Goal: Communication & Community: Answer question/provide support

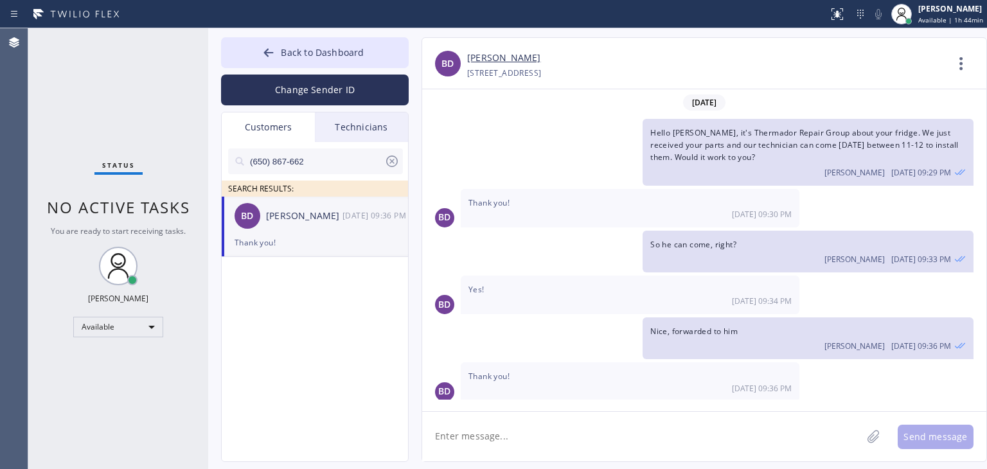
click at [342, 130] on div "Technicians" at bounding box center [361, 127] width 93 height 30
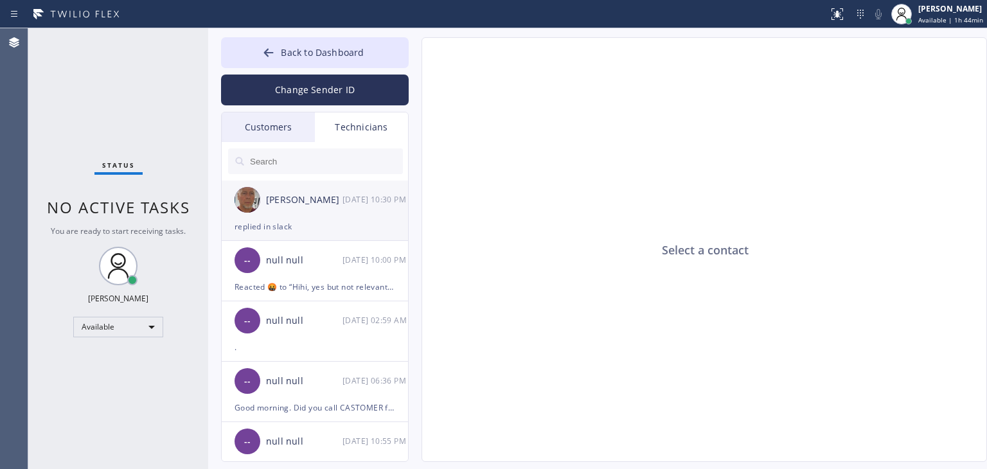
click at [337, 205] on div "[PERSON_NAME]" at bounding box center [304, 200] width 76 height 15
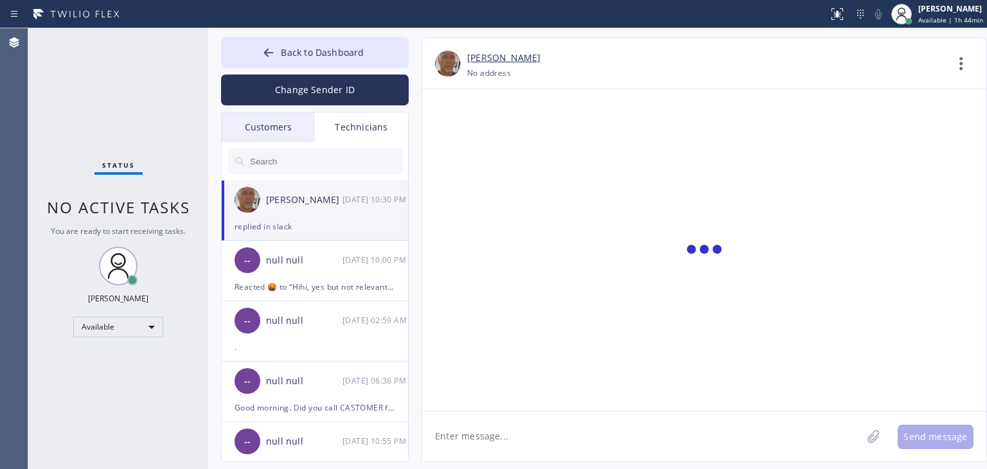
click at [535, 429] on textarea at bounding box center [642, 436] width 440 height 49
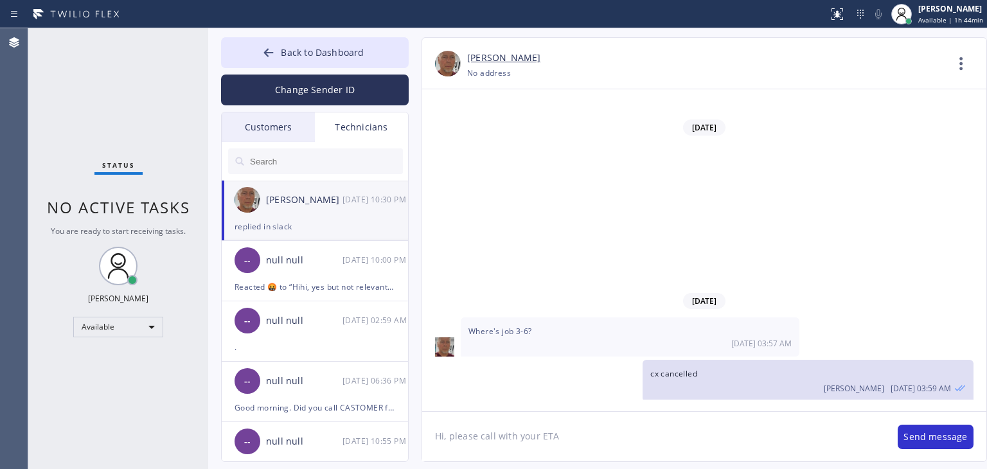
paste textarea "MU1C3X"
type textarea "Hi, please call with your ETA MU1C3X"
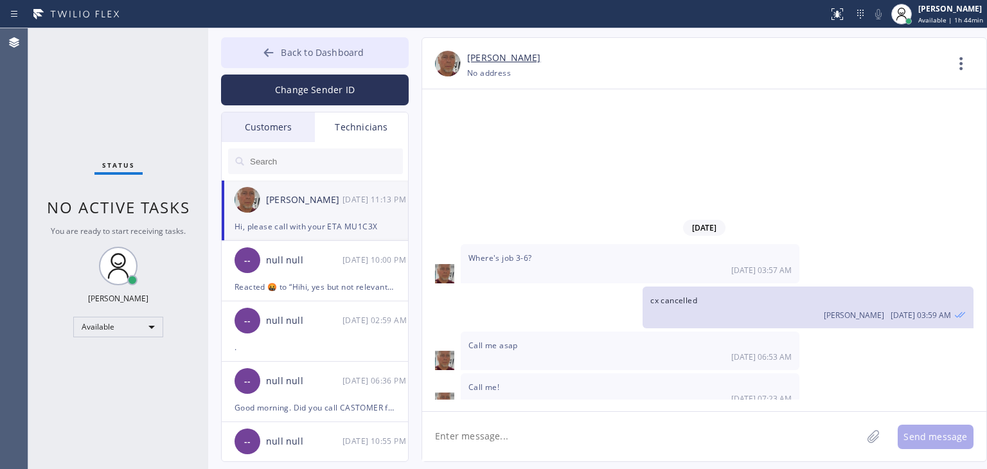
click at [355, 50] on span "Back to Dashboard" at bounding box center [322, 52] width 83 height 12
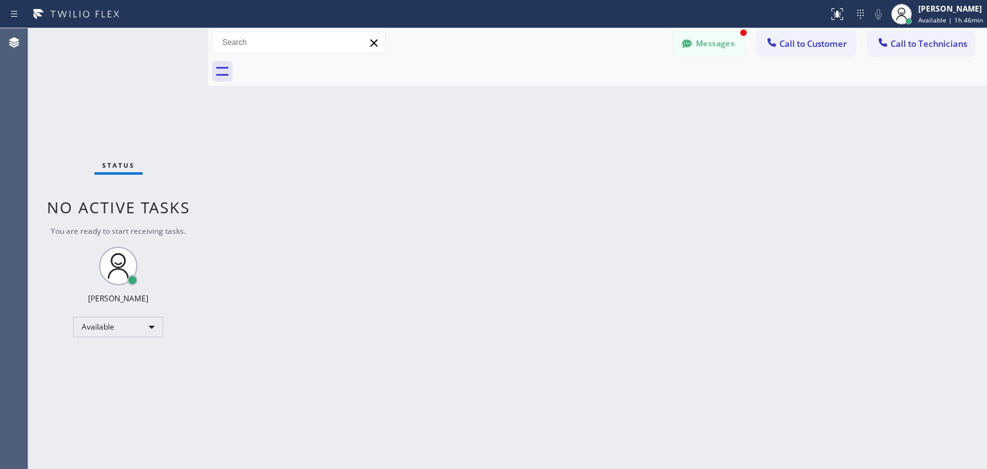
scroll to position [15648, 0]
click at [722, 51] on button "Messages" at bounding box center [709, 43] width 71 height 24
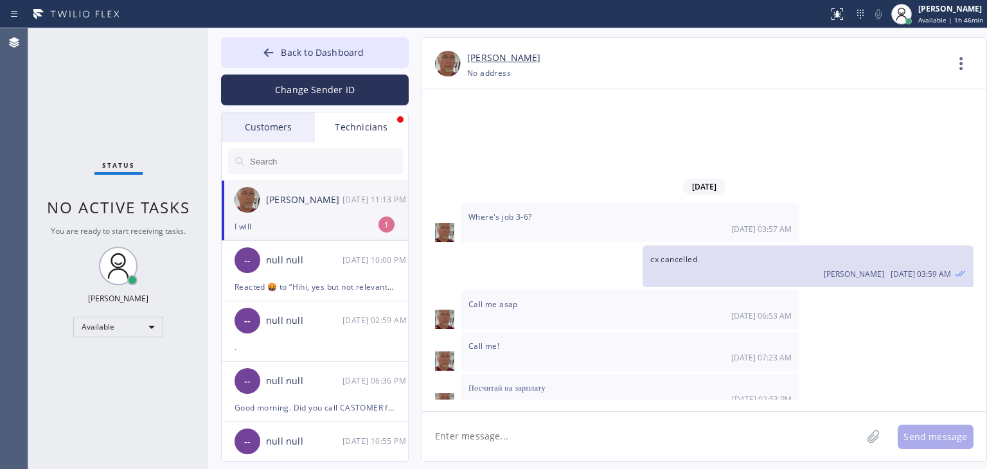
click at [323, 226] on div "I will" at bounding box center [315, 226] width 161 height 15
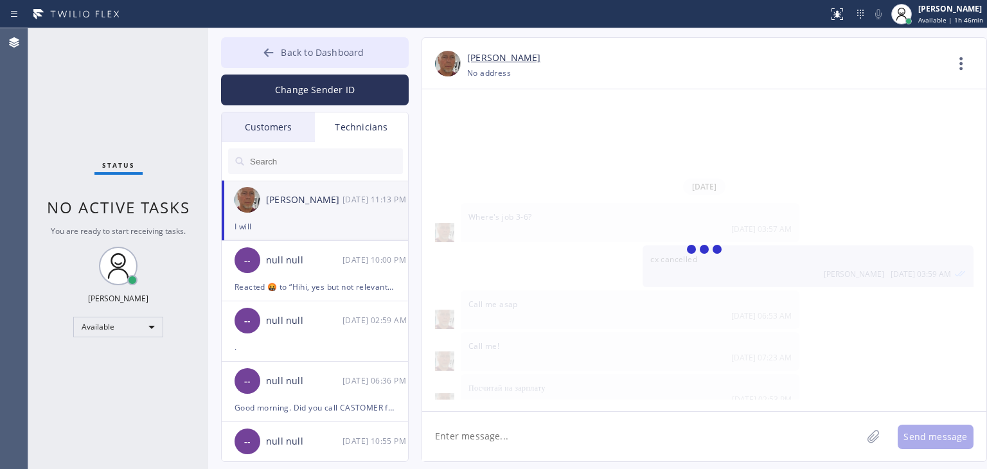
click at [357, 47] on span "Back to Dashboard" at bounding box center [322, 52] width 83 height 12
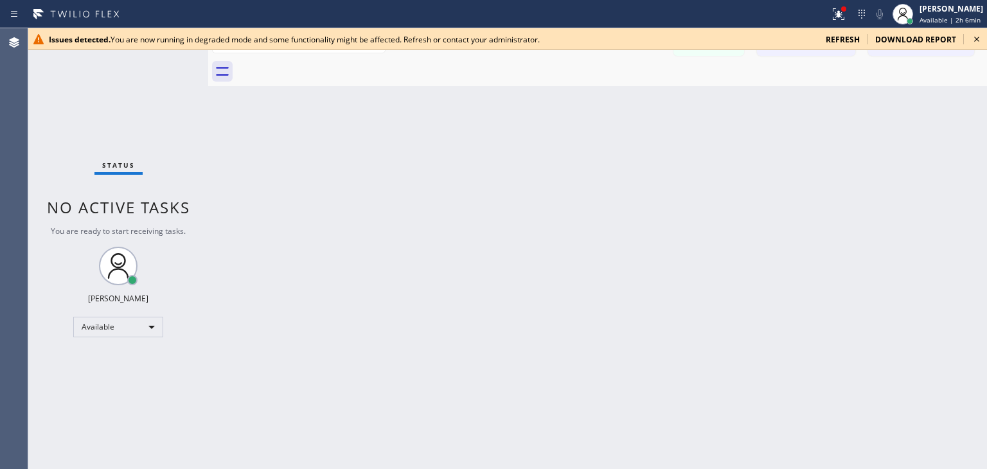
click at [980, 42] on icon at bounding box center [976, 38] width 15 height 15
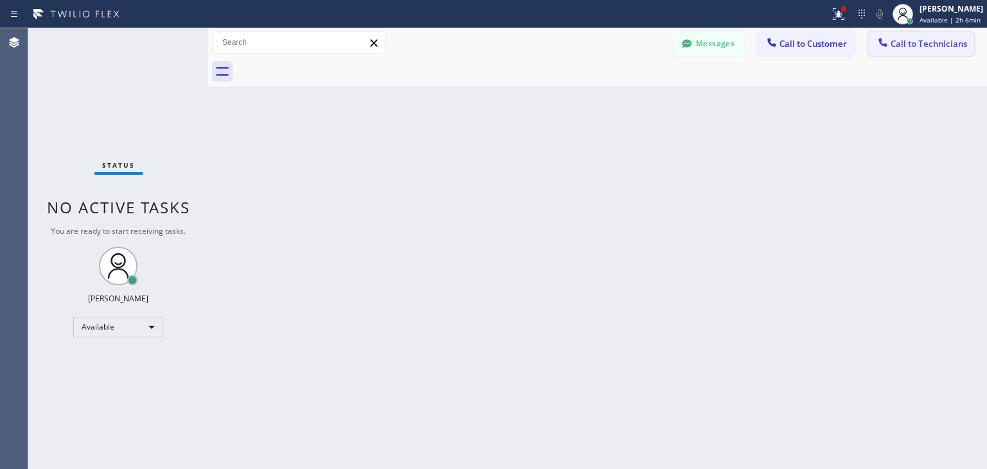
click at [953, 49] on span "Call to Technicians" at bounding box center [929, 44] width 76 height 12
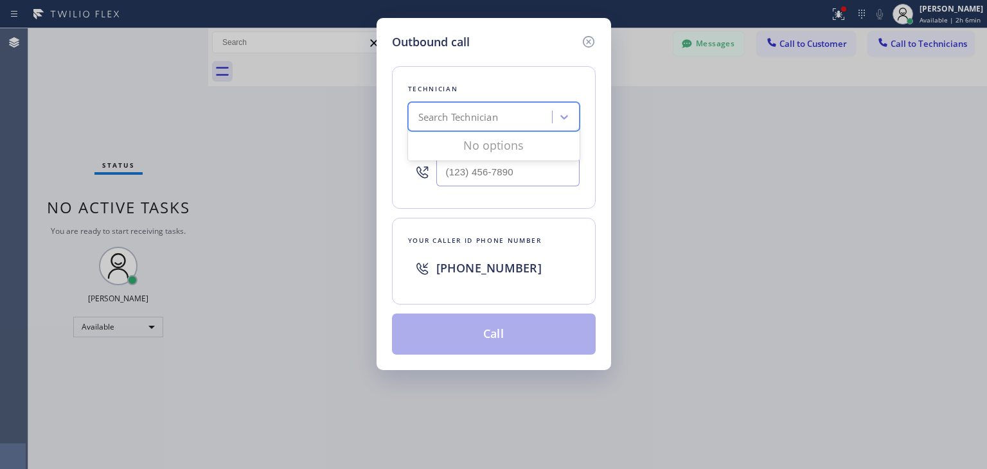
click at [500, 123] on div "Search Technician" at bounding box center [482, 117] width 140 height 22
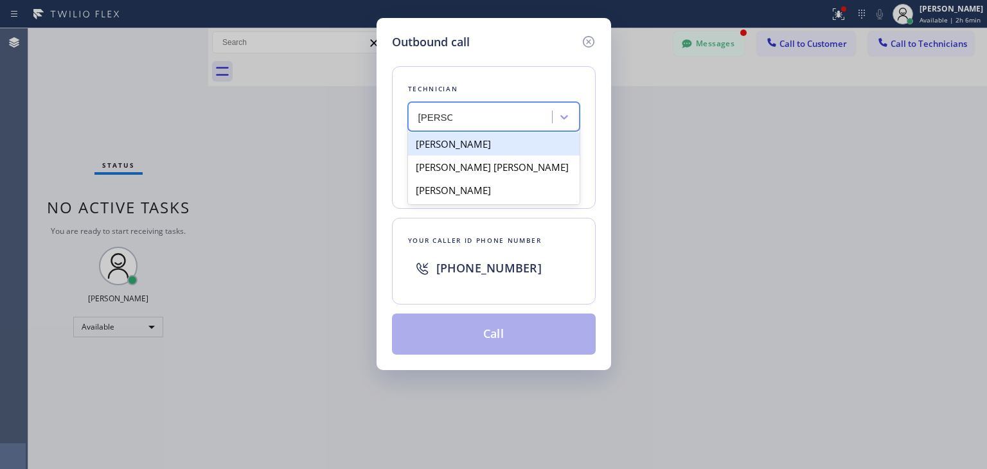
type input "[PERSON_NAME]"
click at [494, 182] on div "[PERSON_NAME]" at bounding box center [494, 190] width 172 height 23
type input "[PHONE_NUMBER]"
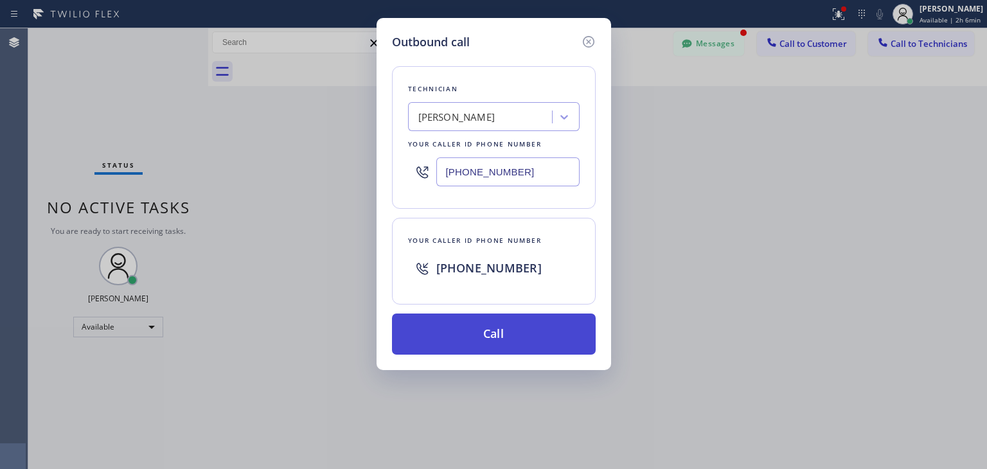
click at [525, 342] on button "Call" at bounding box center [494, 334] width 204 height 41
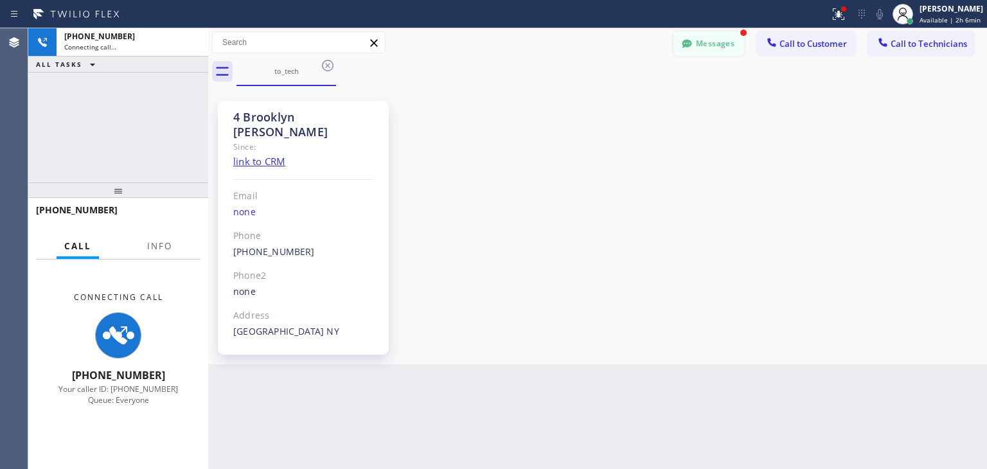
click at [704, 49] on button "Messages" at bounding box center [709, 43] width 71 height 24
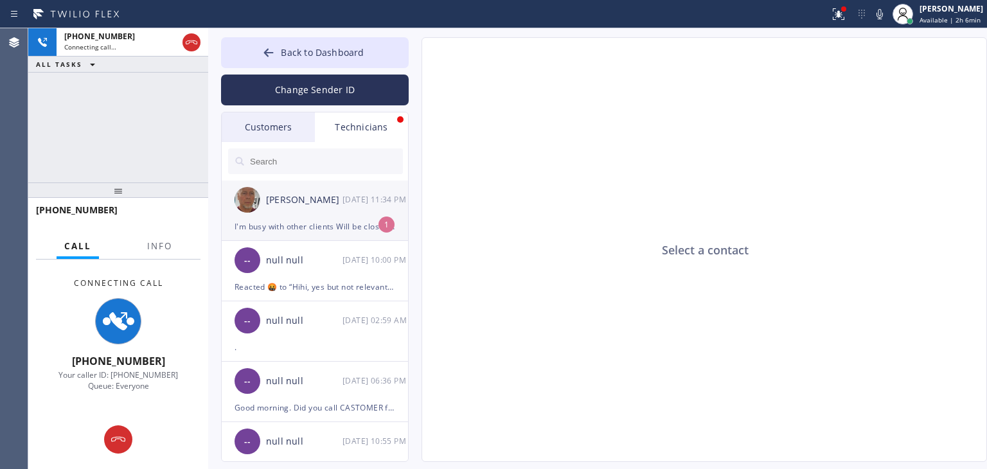
click at [332, 209] on div "[PERSON_NAME] [DATE] 11:34 PM" at bounding box center [316, 200] width 188 height 39
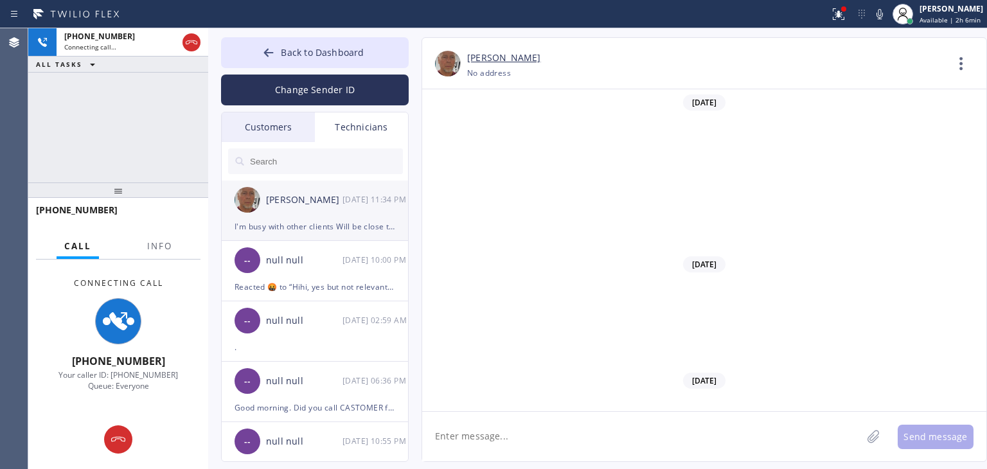
scroll to position [15689, 0]
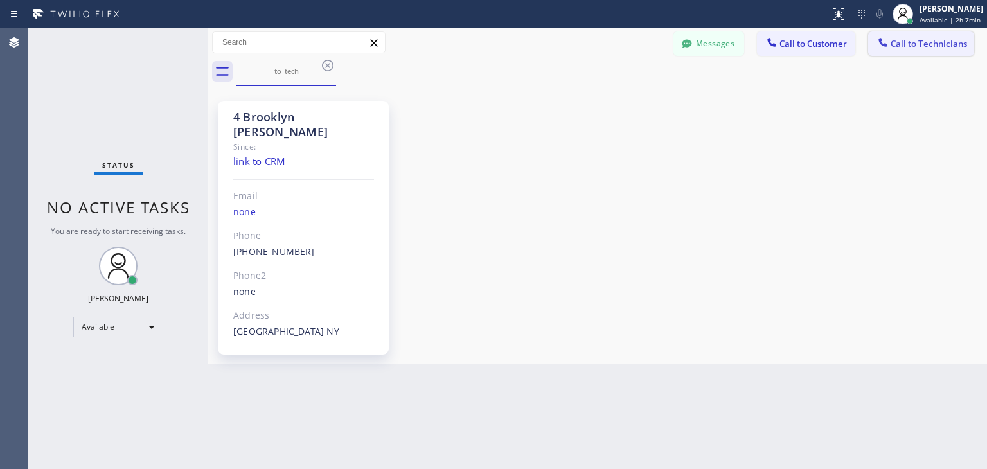
click at [911, 37] on button "Call to Technicians" at bounding box center [921, 43] width 106 height 24
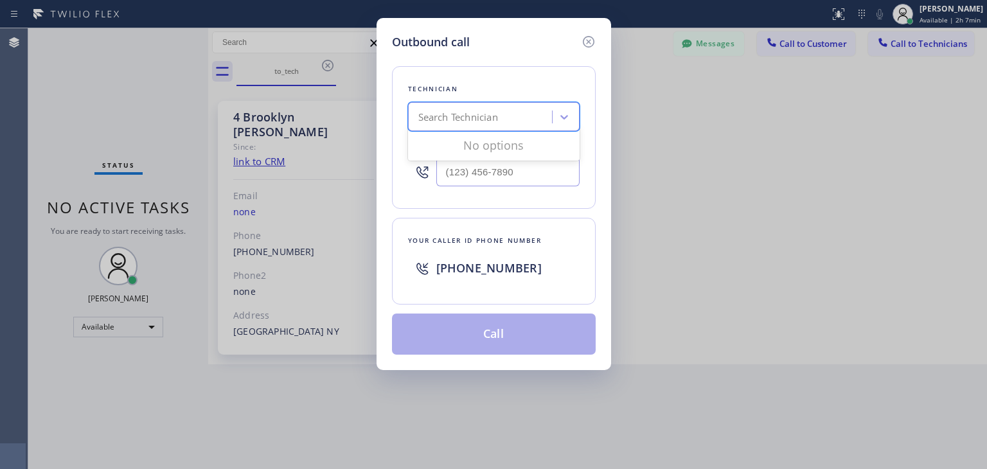
click at [480, 120] on div "Search Technician" at bounding box center [458, 117] width 80 height 15
type input "[PERSON_NAME]"
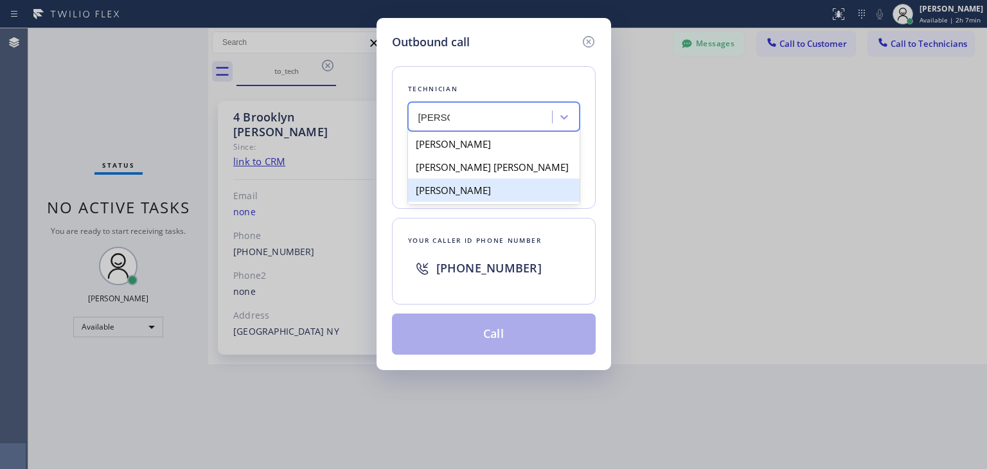
click at [498, 195] on div "[PERSON_NAME]" at bounding box center [494, 190] width 172 height 23
type input "[PHONE_NUMBER]"
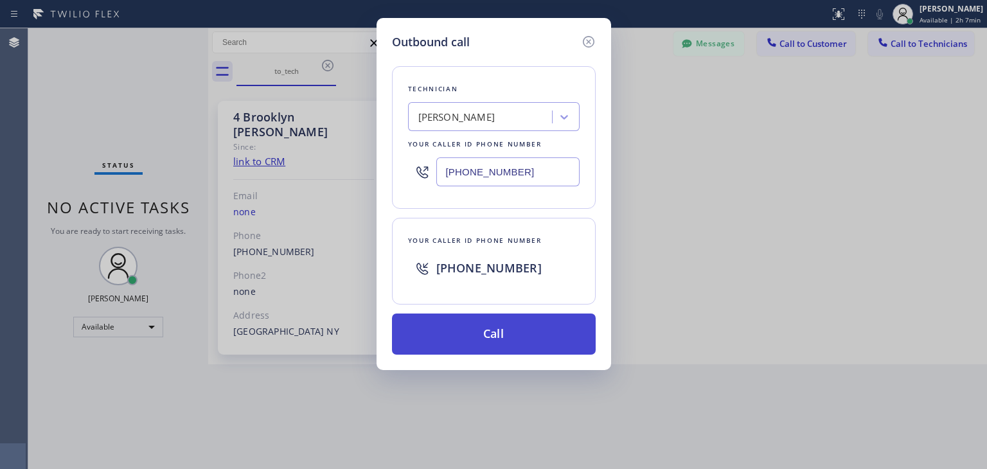
click at [499, 328] on button "Call" at bounding box center [494, 334] width 204 height 41
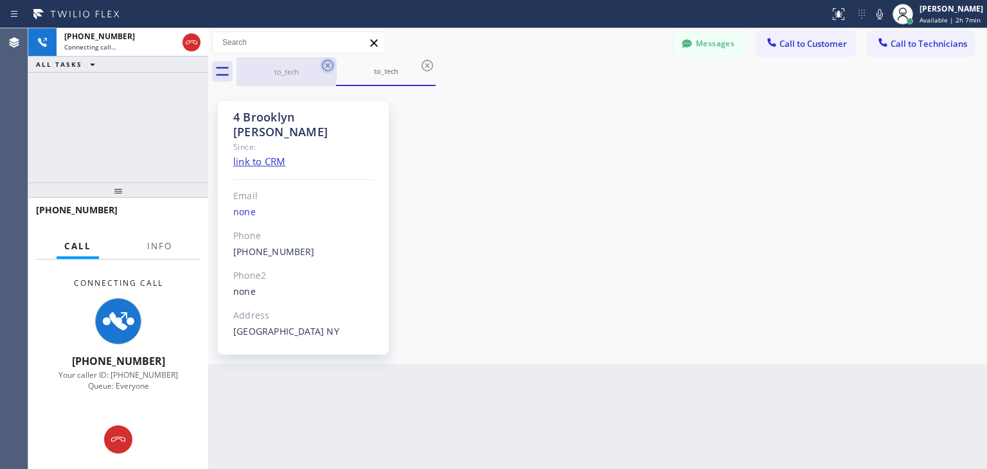
click at [330, 70] on icon at bounding box center [328, 66] width 12 height 12
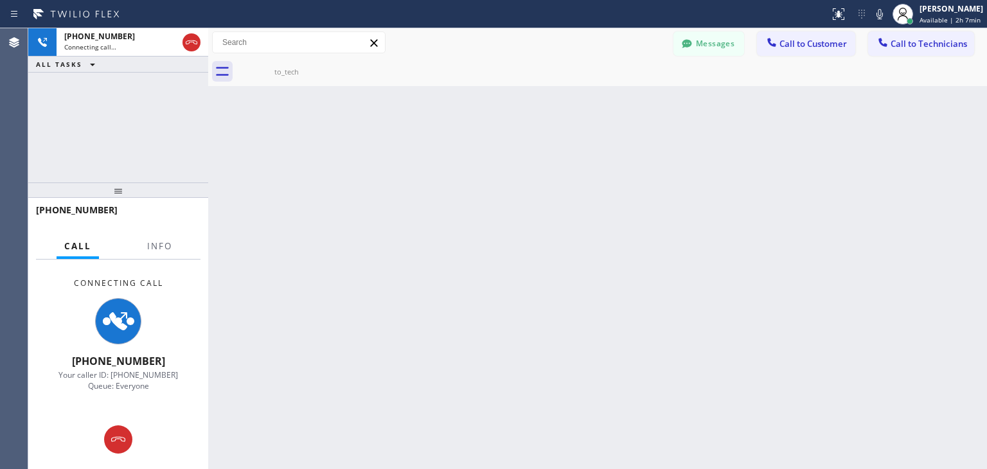
click at [0, 0] on icon at bounding box center [0, 0] width 0 height 0
drag, startPoint x: 330, startPoint y: 70, endPoint x: 631, endPoint y: 438, distance: 475.4
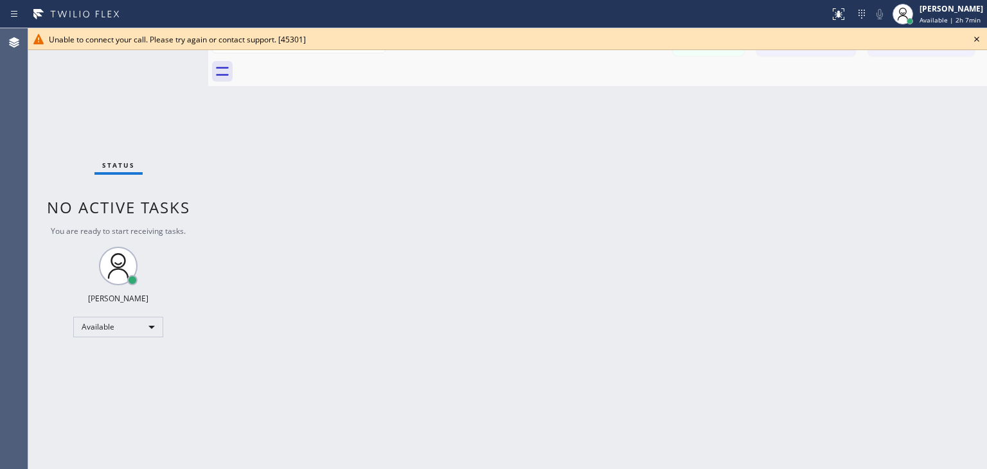
click at [980, 33] on icon at bounding box center [976, 38] width 15 height 15
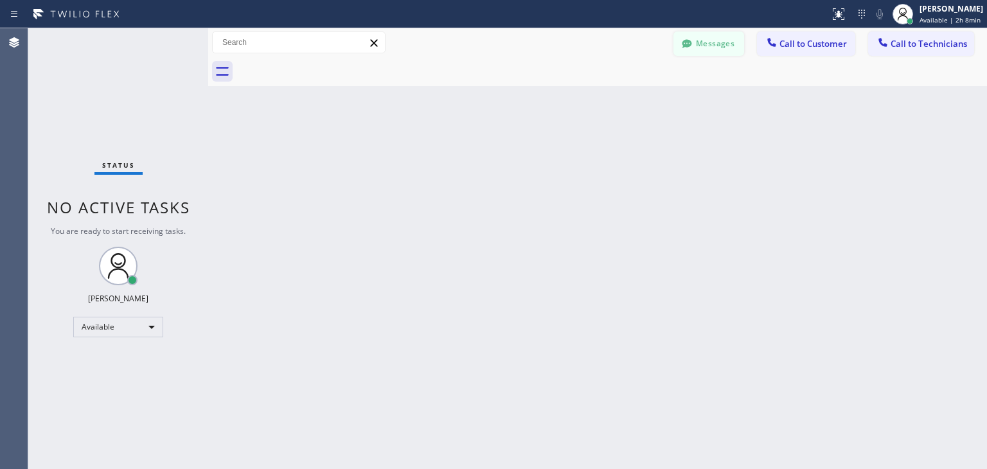
click at [727, 47] on button "Messages" at bounding box center [709, 43] width 71 height 24
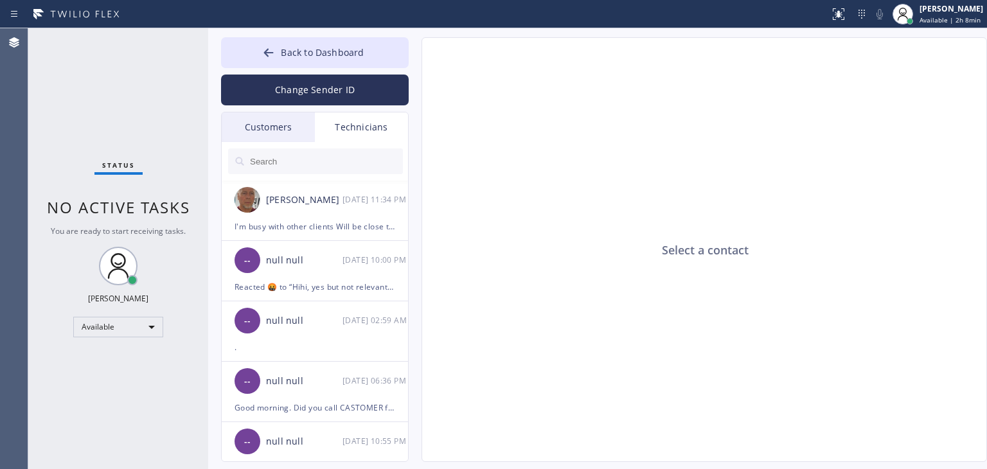
click at [327, 159] on input "text" at bounding box center [326, 161] width 154 height 26
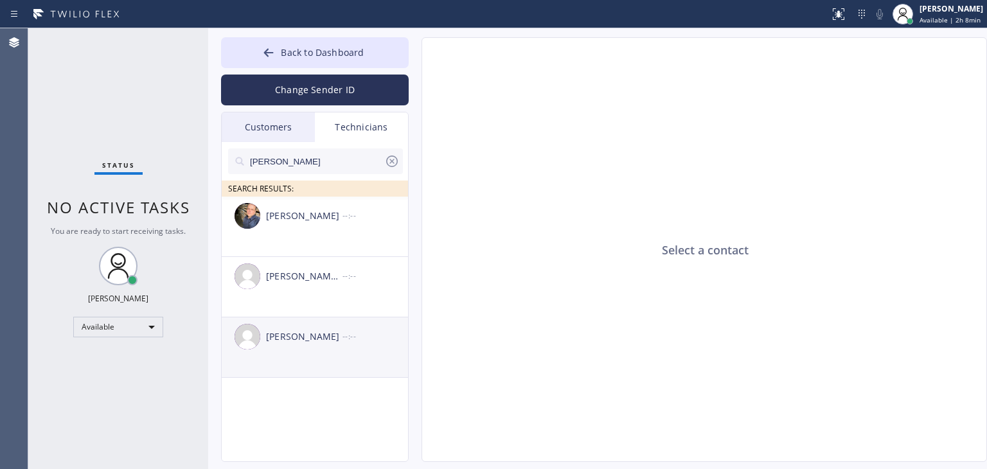
type input "[PERSON_NAME]"
click at [292, 337] on div "[PERSON_NAME]" at bounding box center [304, 337] width 76 height 15
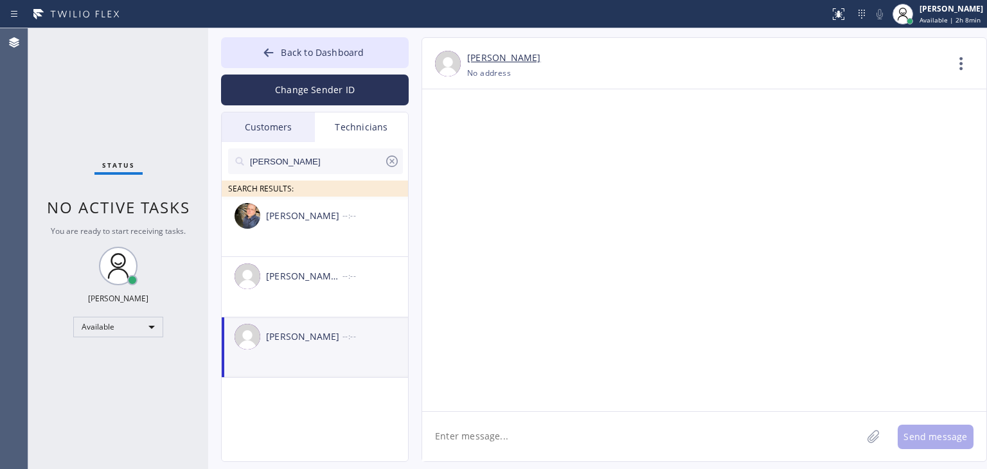
click at [521, 449] on textarea at bounding box center [642, 436] width 440 height 49
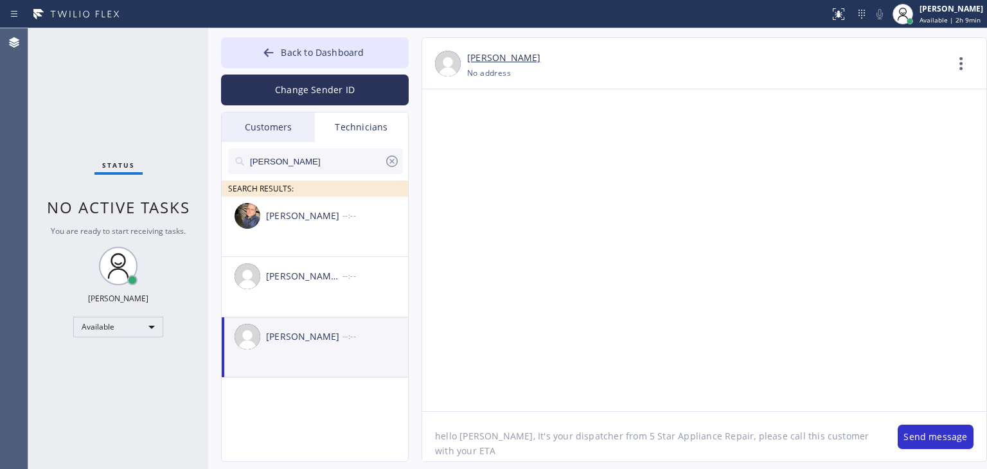
paste textarea "TGNXM5"
type textarea "hello George, It's your dispatcher from 5 Star Appliance Repair, please call th…"
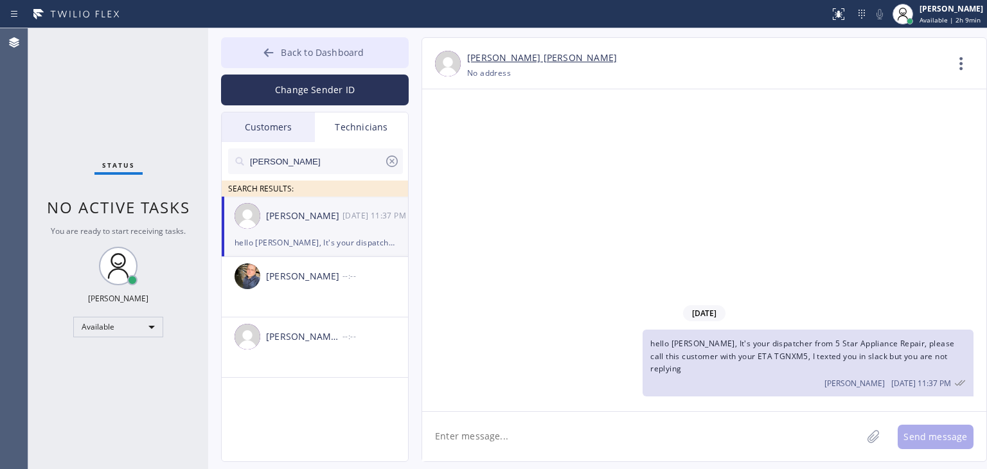
click at [357, 57] on span "Back to Dashboard" at bounding box center [322, 52] width 83 height 12
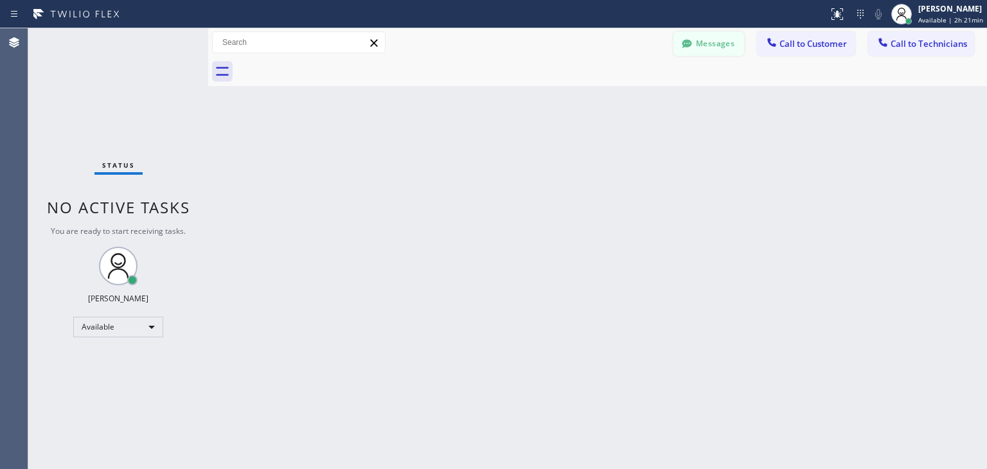
click at [710, 42] on button "Messages" at bounding box center [709, 43] width 71 height 24
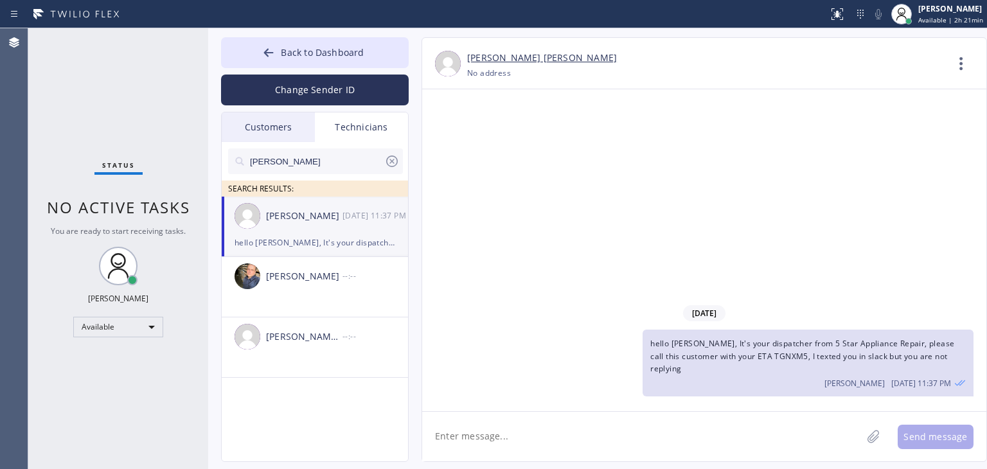
click at [273, 140] on div "Customers" at bounding box center [268, 127] width 93 height 30
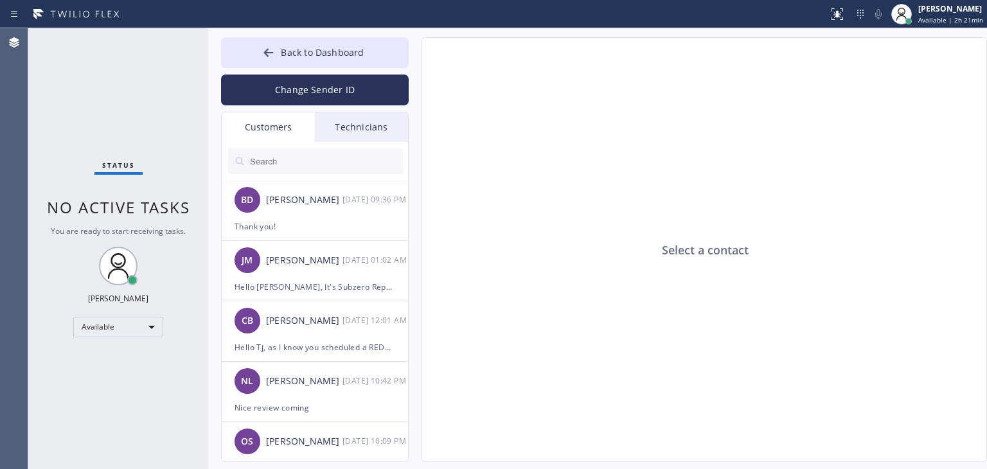
click at [321, 172] on input "text" at bounding box center [326, 161] width 154 height 26
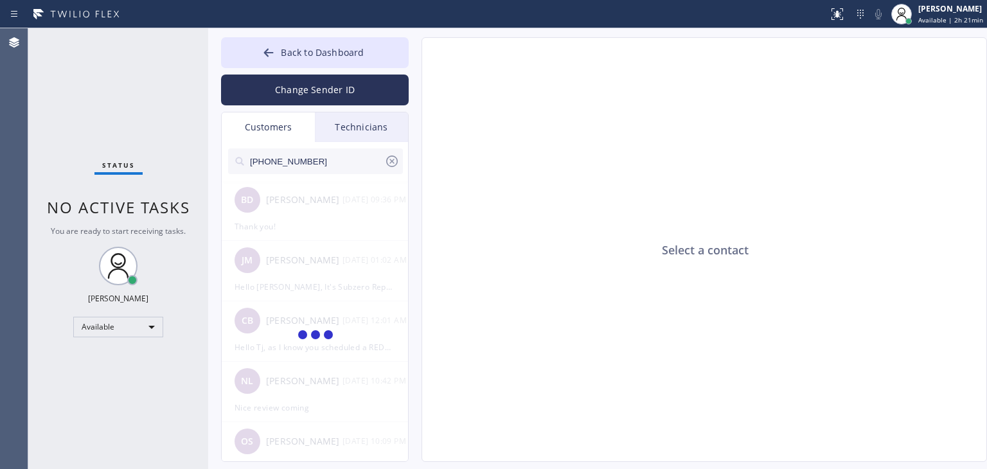
click at [321, 172] on input "(325) 733-2015" at bounding box center [317, 161] width 136 height 26
click at [321, 172] on input "(325) 733-201" at bounding box center [317, 161] width 136 height 26
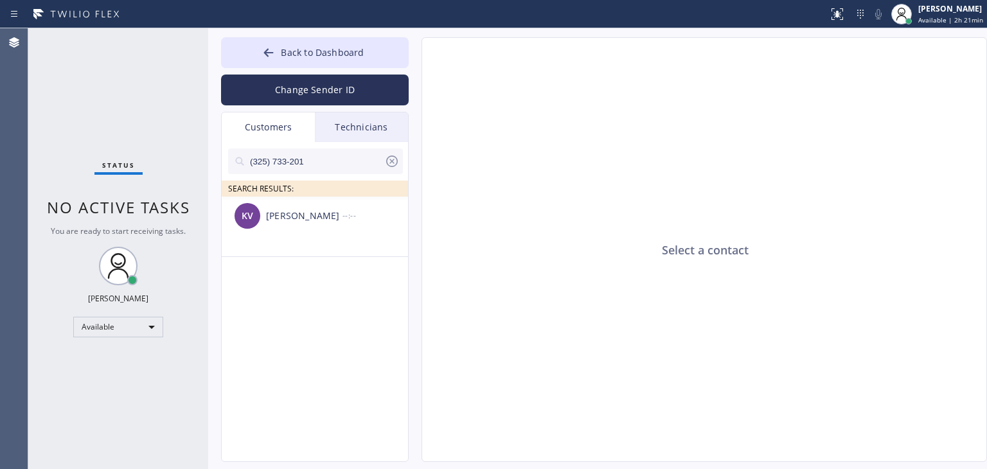
type input "(325) 733-201"
click at [337, 231] on div "KV Komal V. --:--" at bounding box center [316, 216] width 188 height 39
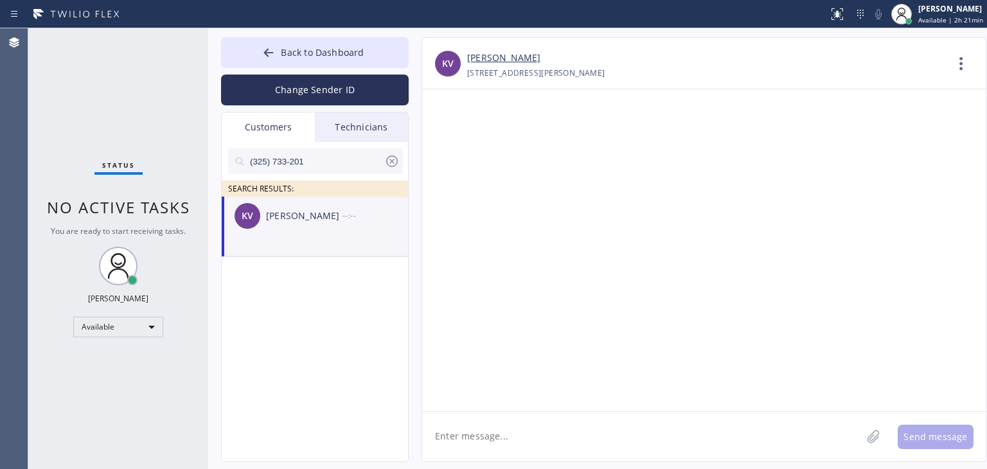
click at [556, 431] on textarea at bounding box center [642, 436] width 440 height 49
paste textarea "Thermador Repair Group"
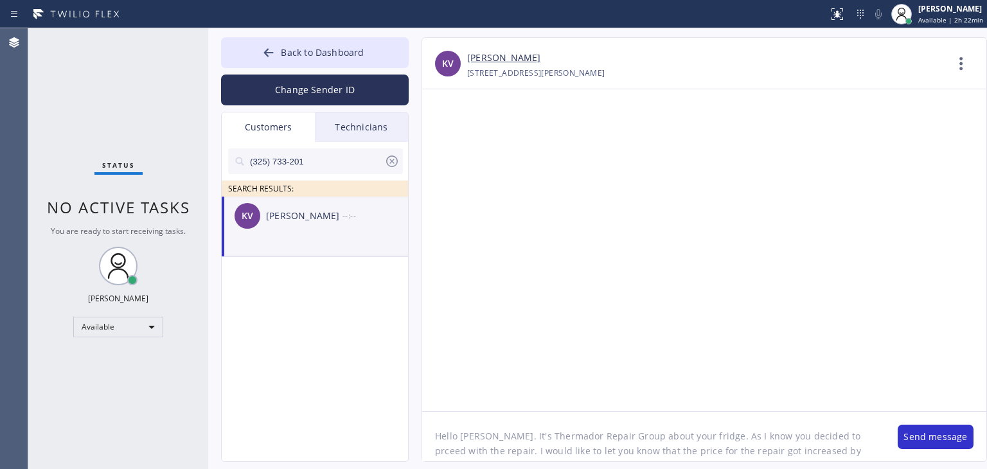
scroll to position [10, 0]
click at [485, 458] on textarea "Hello Komal. It's Thermador Repair Group about your fridge. As I know you decid…" at bounding box center [653, 436] width 463 height 49
click at [488, 458] on textarea "Hello Komal. It's Thermador Repair Group about your fridge. As I know you decid…" at bounding box center [653, 436] width 463 height 49
click at [668, 454] on textarea "Hello Komal. It's Thermador Repair Group about your fridge. As I know you decid…" at bounding box center [653, 436] width 463 height 49
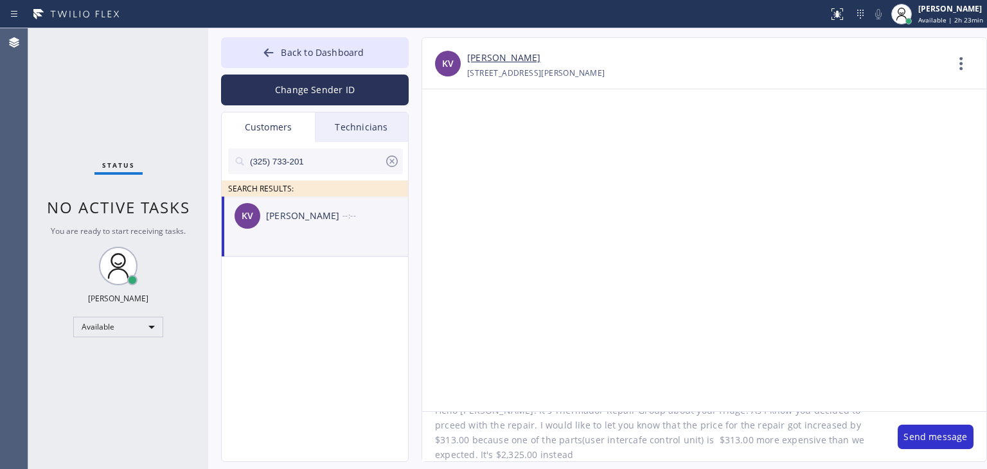
click at [496, 455] on textarea "Hello Komal. It's Thermador Repair Group about your fridge. As I know you decid…" at bounding box center [653, 436] width 463 height 49
click at [787, 459] on textarea "Hello Komal. It's Thermador Repair Group about your fridge. As I know you decid…" at bounding box center [653, 436] width 463 height 49
click at [712, 450] on textarea "Hello Komal. It's Thermador Repair Group about your fridge. As I know you decid…" at bounding box center [653, 436] width 463 height 49
paste textarea "https://swipesimple.com/links/lnk_c08213ac5f74c82836e086e5dd4f25b6"
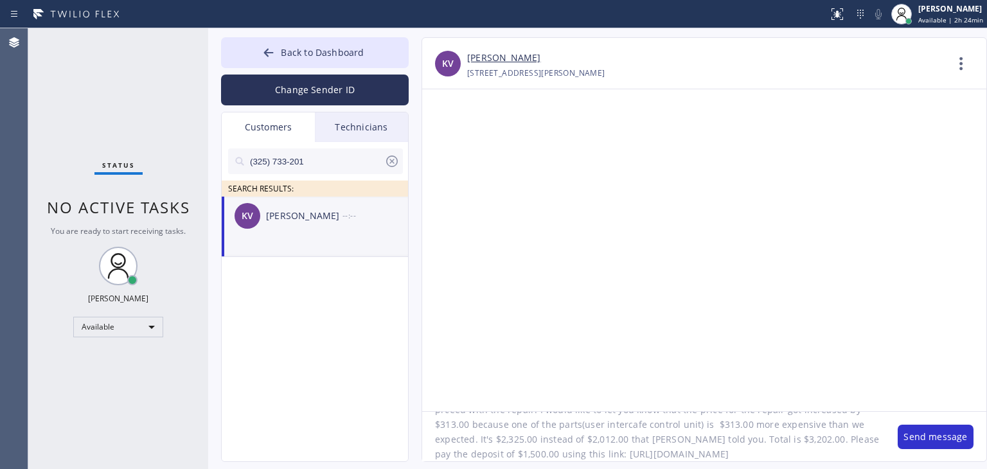
scroll to position [55, 0]
click at [794, 431] on textarea "Hello Komal. It's Thermador Repair Group about your fridge. As I know you decid…" at bounding box center [653, 436] width 463 height 49
click at [796, 438] on textarea "Hello Komal. It's Thermador Repair Group about your fridge. As I know you decid…" at bounding box center [653, 436] width 463 height 49
click at [611, 456] on textarea "Hello Komal. It's Thermador Repair Group about your fridge. As I know you decid…" at bounding box center [653, 436] width 463 height 49
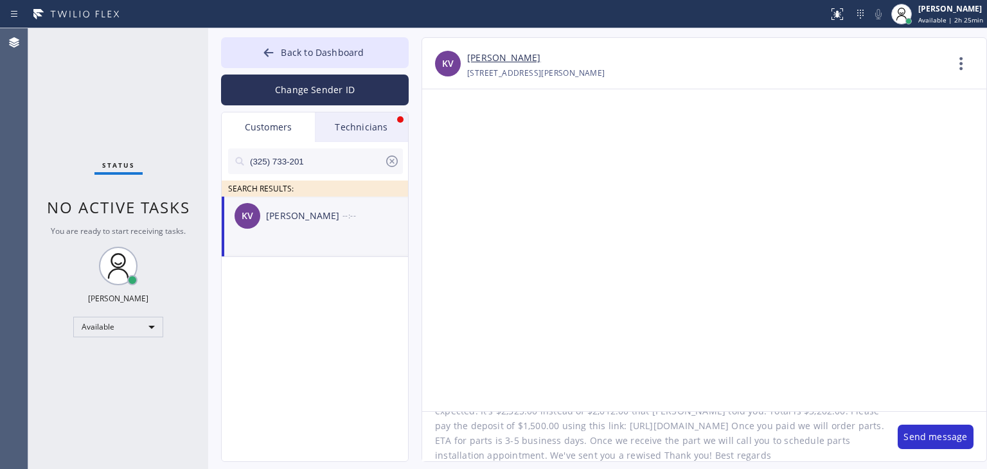
click at [732, 417] on textarea "Hello Komal. It's Thermador Repair Group about your fridge. As I know you decid…" at bounding box center [653, 436] width 463 height 49
click at [703, 454] on textarea "Hello Komal. It's Thermador Repair Group about your fridge. As I know you decid…" at bounding box center [653, 436] width 463 height 49
click at [718, 458] on textarea "Hello Komal. It's Thermador Repair Group about your fridge. As I know you decid…" at bounding box center [653, 436] width 463 height 49
click at [806, 460] on textarea "Hello Komal. It's Thermador Repair Group about your fridge. As I know you decid…" at bounding box center [653, 436] width 463 height 49
click at [813, 457] on textarea "Hello Komal. It's Thermador Repair Group about your fridge. As I know you decid…" at bounding box center [653, 436] width 463 height 49
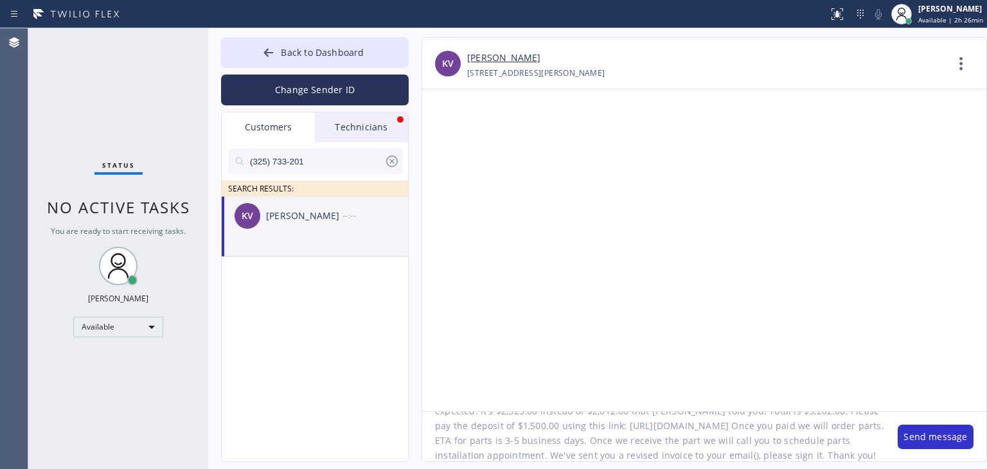
paste textarea "komal1023@yahoo.com"
type textarea "Hello Komal. It's Thermador Repair Group about your fridge. As I know you decid…"
click at [929, 437] on button "Send message" at bounding box center [936, 437] width 76 height 24
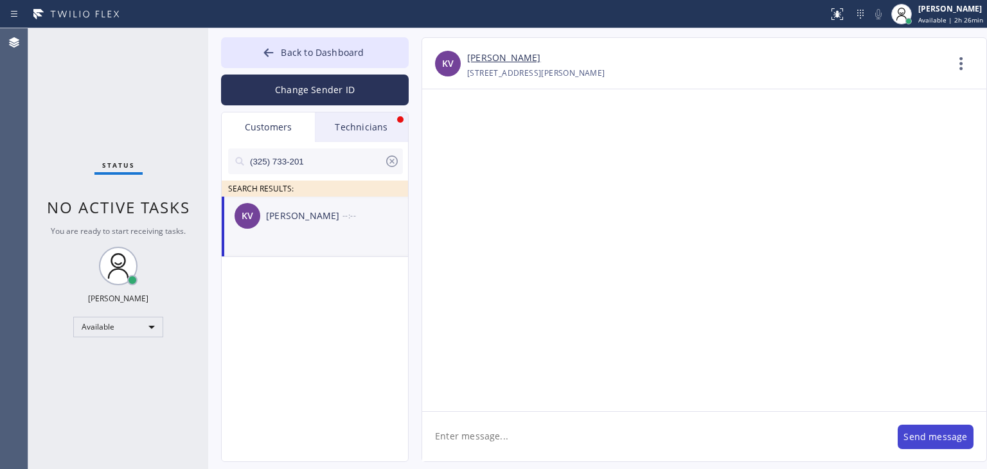
scroll to position [0, 0]
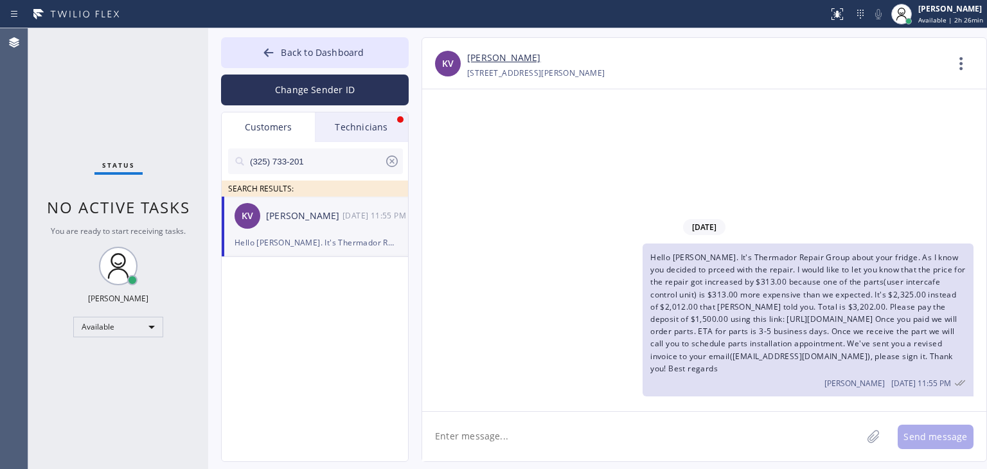
click at [382, 111] on div "Back to Dashboard Change Sender ID Customers Technicians (325) 733-201 SEARCH R…" at bounding box center [315, 249] width 188 height 425
click at [375, 128] on div "Technicians" at bounding box center [361, 127] width 93 height 30
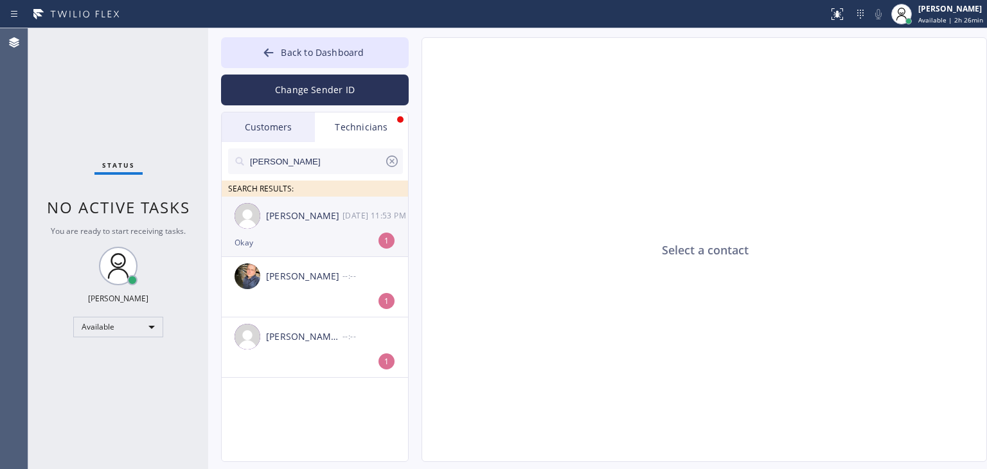
click at [331, 211] on div "[PERSON_NAME]" at bounding box center [304, 216] width 76 height 15
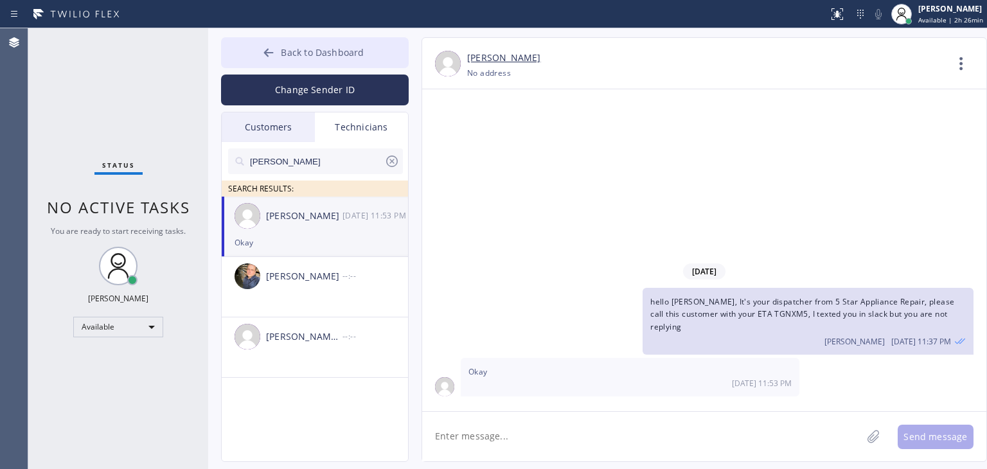
click at [361, 55] on span "Back to Dashboard" at bounding box center [322, 52] width 83 height 12
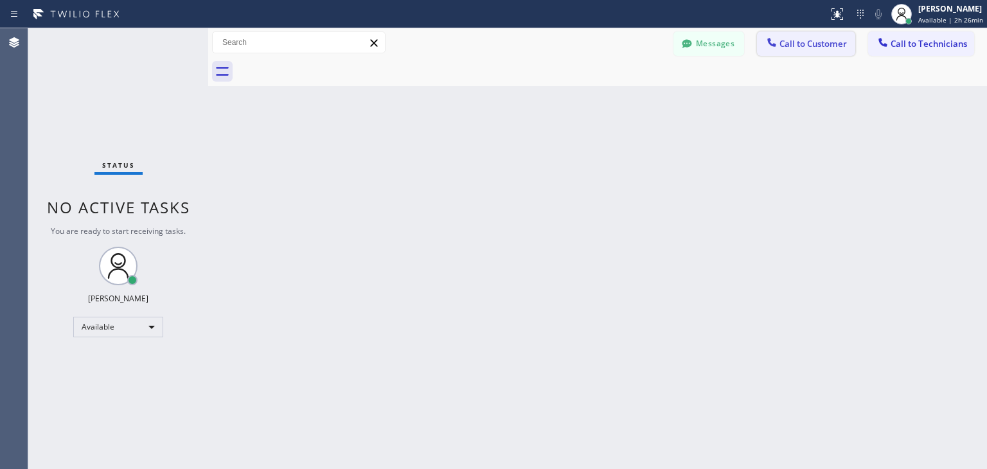
click at [820, 54] on button "Call to Customer" at bounding box center [806, 43] width 98 height 24
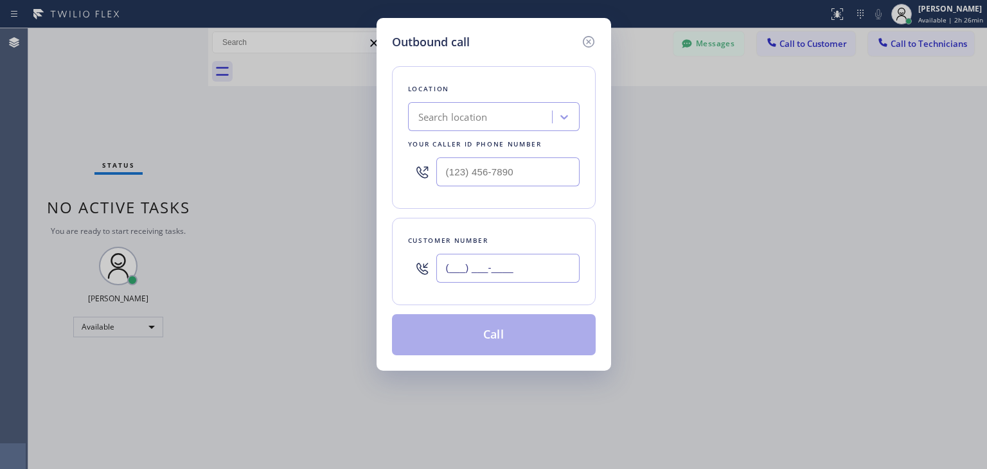
click at [564, 256] on input "(___) ___-____" at bounding box center [507, 268] width 143 height 29
paste input "325) 733-2015"
type input "(325) 733-2015"
drag, startPoint x: 485, startPoint y: 134, endPoint x: 499, endPoint y: 118, distance: 22.3
click at [499, 118] on div "Location Search location Your caller id phone number" at bounding box center [494, 137] width 204 height 143
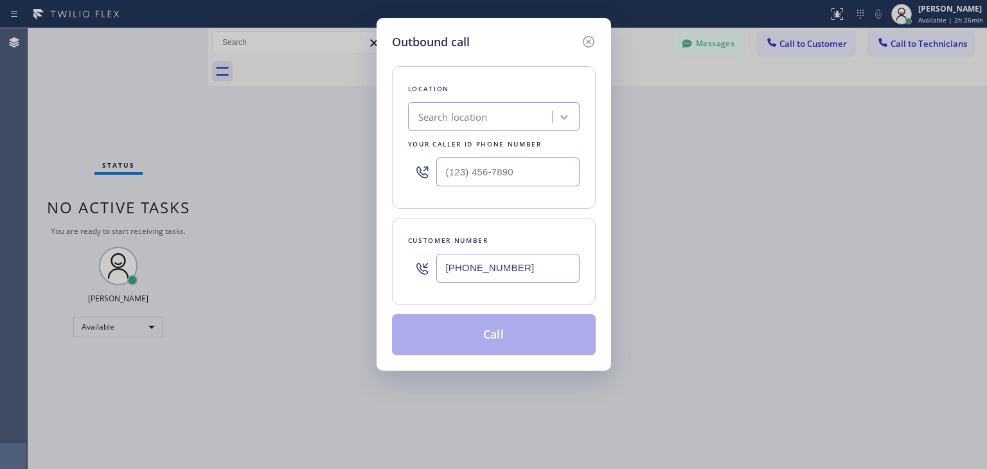
paste input "Thermador Repair Group"
type input "Thermador Repair Group"
click at [499, 118] on div "Thermador Repair Group Thermador Repair Group" at bounding box center [469, 117] width 114 height 22
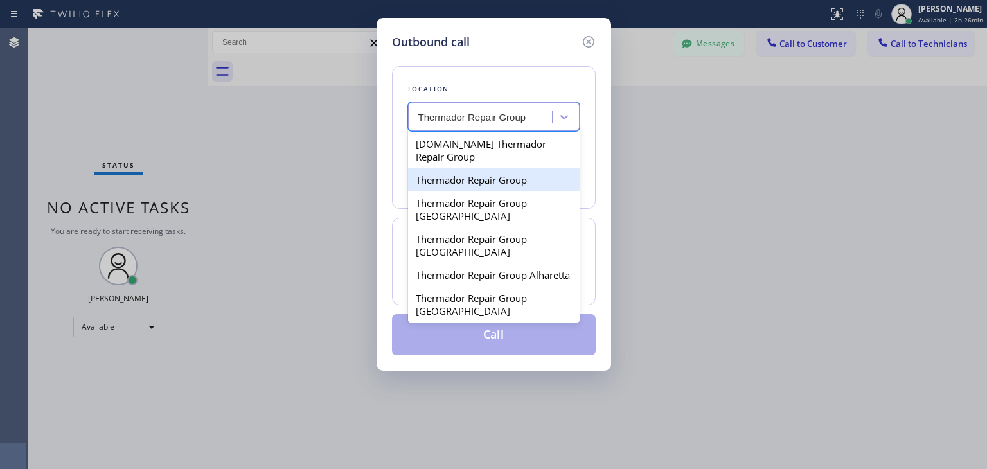
click at [504, 187] on div "Thermador Repair Group" at bounding box center [494, 179] width 172 height 23
type input "(855) 920-0838"
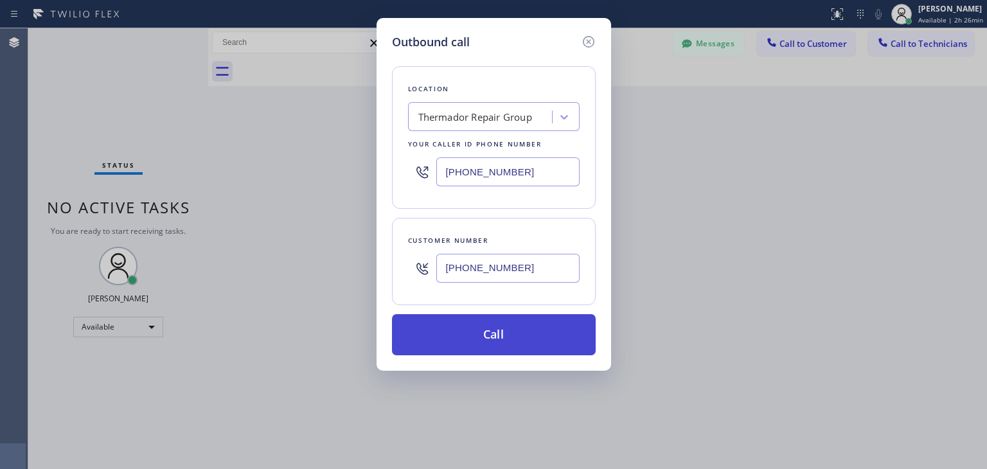
click at [512, 335] on button "Call" at bounding box center [494, 334] width 204 height 41
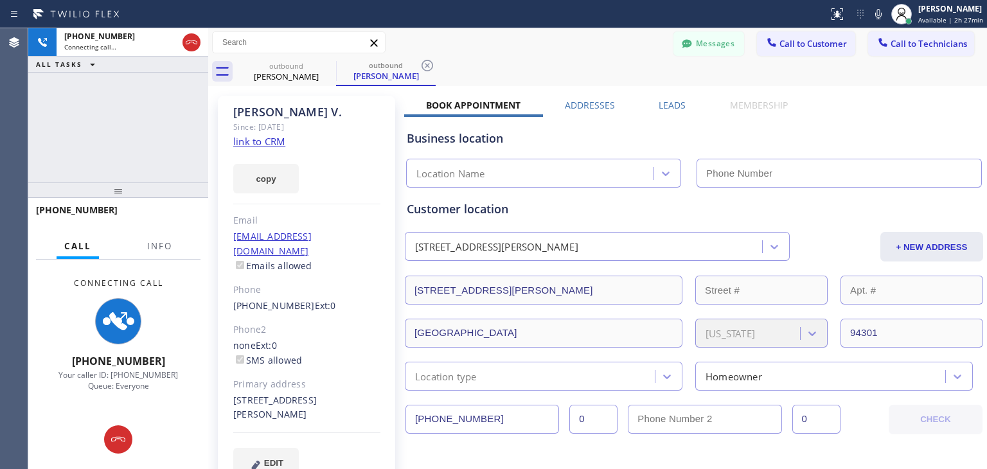
type input "(855) 920-0838"
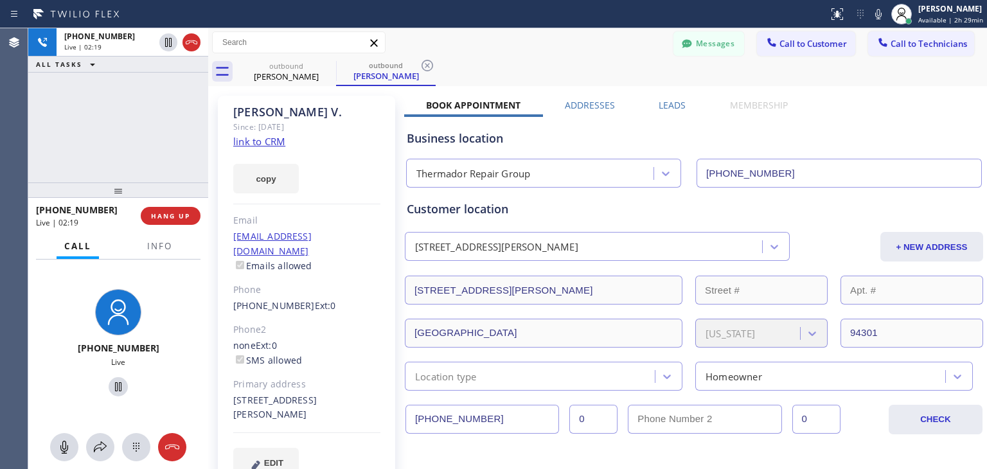
click at [208, 156] on div at bounding box center [208, 248] width 0 height 441
click at [210, 156] on div at bounding box center [210, 248] width 0 height 441
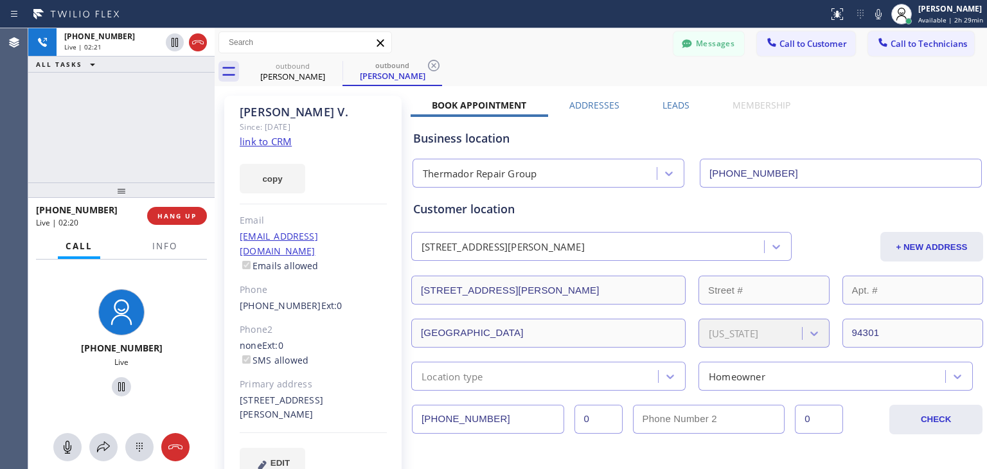
click at [215, 156] on div at bounding box center [215, 248] width 0 height 441
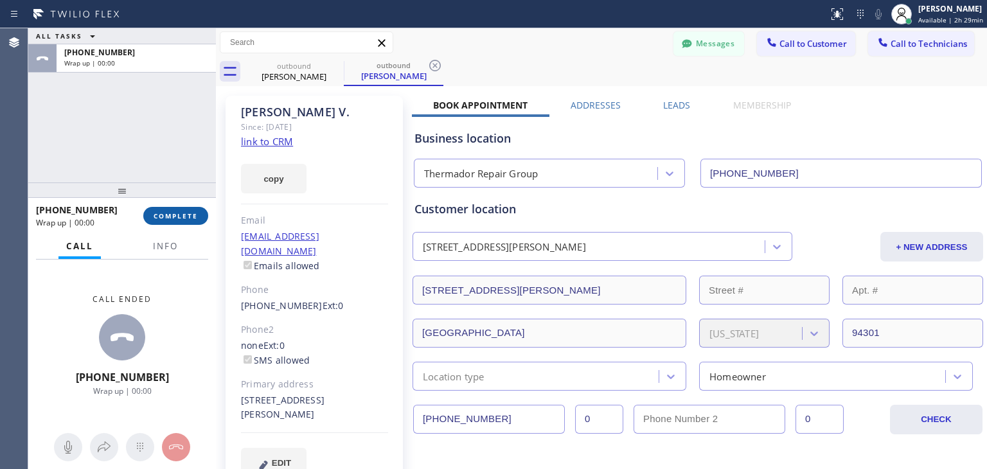
click at [183, 216] on span "COMPLETE" at bounding box center [176, 215] width 44 height 9
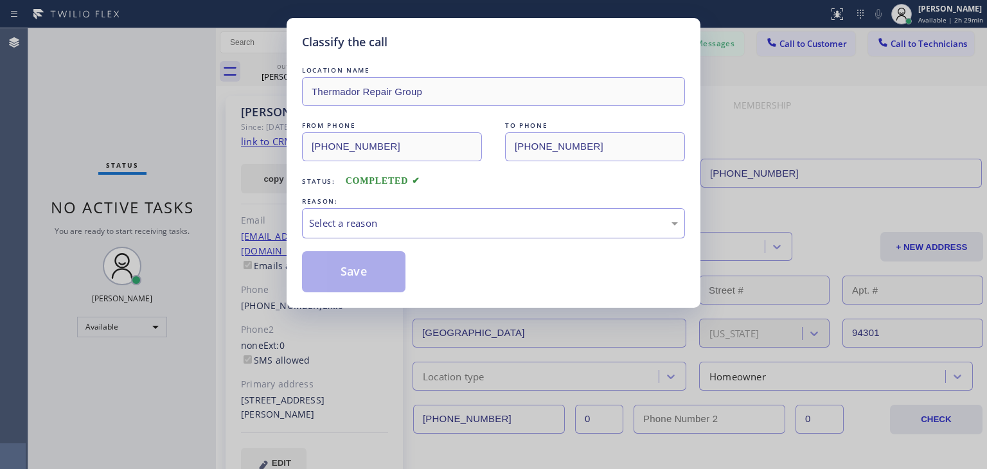
click at [362, 211] on div "Select a reason" at bounding box center [493, 223] width 383 height 30
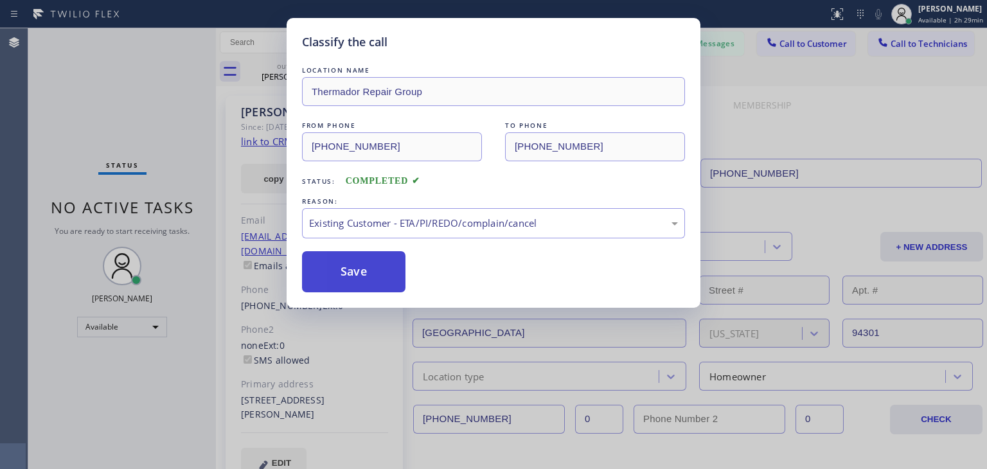
drag, startPoint x: 380, startPoint y: 289, endPoint x: 347, endPoint y: 260, distance: 43.7
click at [347, 260] on button "Save" at bounding box center [353, 271] width 103 height 41
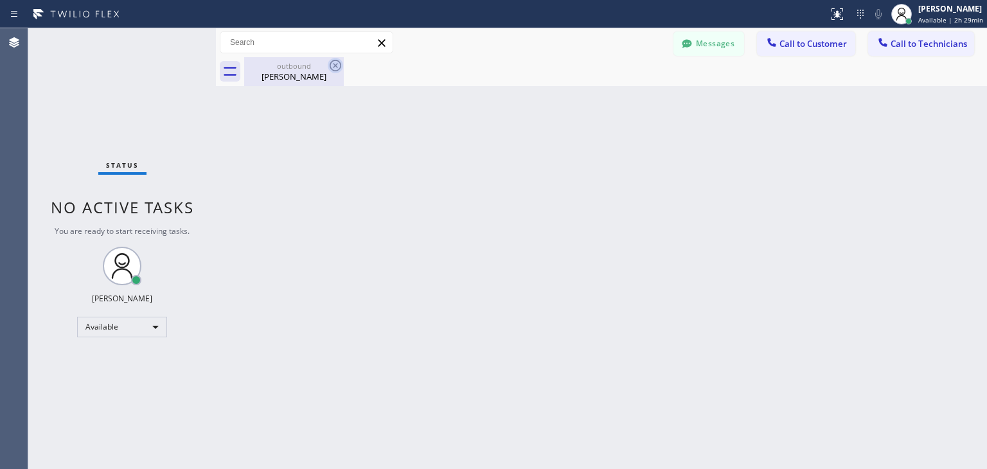
click at [338, 65] on icon at bounding box center [335, 65] width 15 height 15
click at [911, 46] on span "Call to Technicians" at bounding box center [929, 44] width 76 height 12
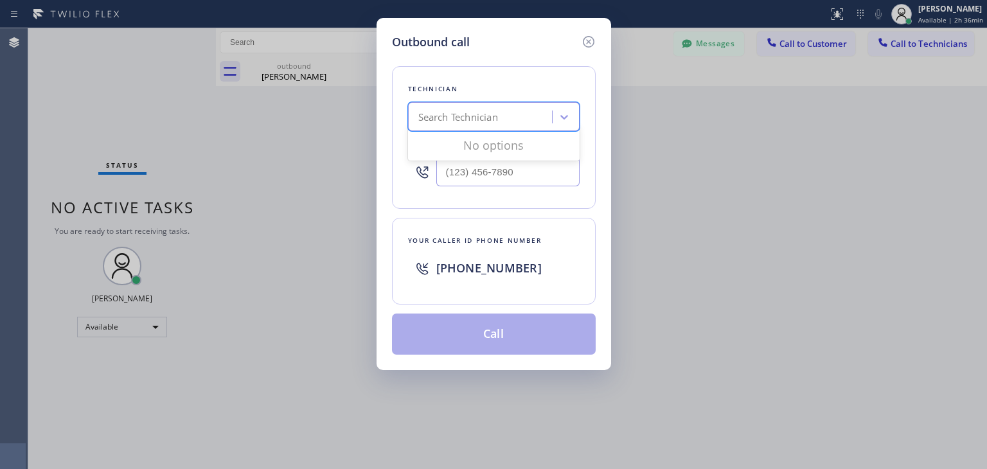
click at [528, 112] on div "Search Technician" at bounding box center [482, 117] width 140 height 22
type input "tom"
click at [512, 145] on div "Nizam Giyazov" at bounding box center [494, 143] width 172 height 23
type input "(818) 554-3383"
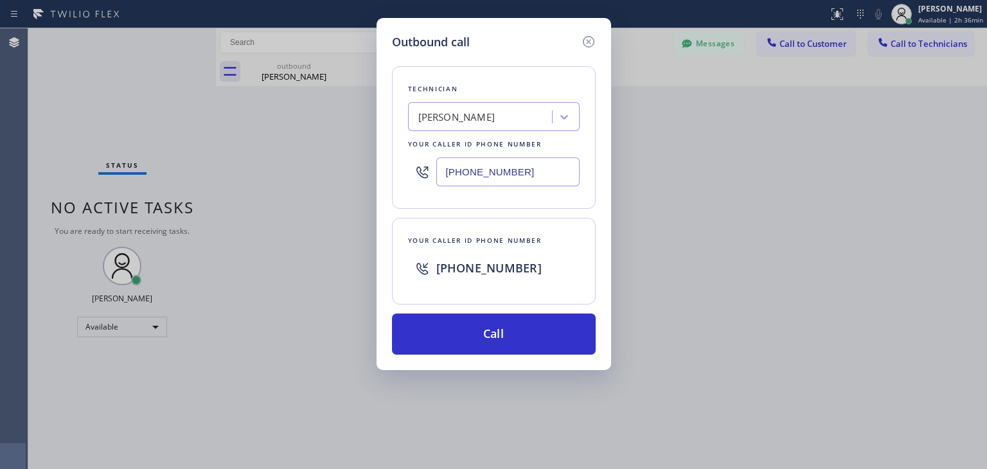
click at [526, 182] on input "(818) 554-3383" at bounding box center [507, 171] width 143 height 29
click at [594, 33] on div at bounding box center [587, 41] width 15 height 17
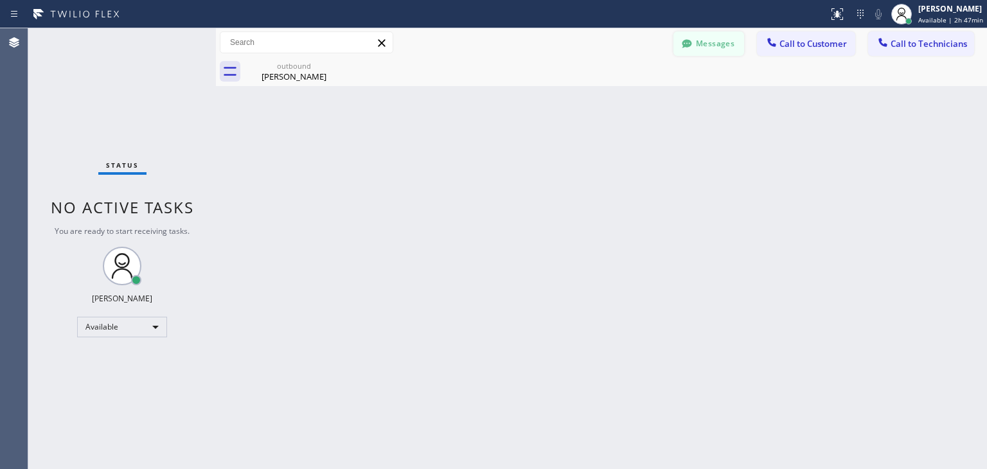
click at [715, 44] on button "Messages" at bounding box center [709, 43] width 71 height 24
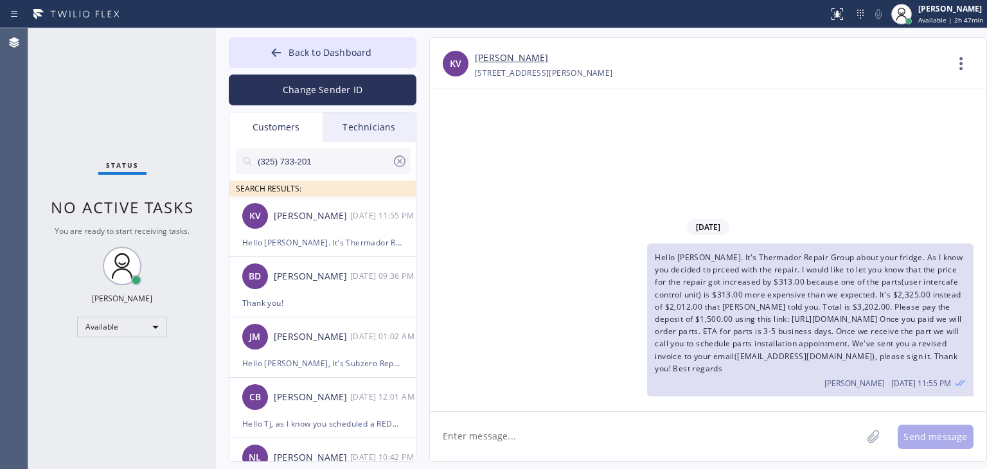
click at [396, 161] on icon at bounding box center [399, 161] width 15 height 15
click at [344, 163] on input "text" at bounding box center [333, 161] width 154 height 26
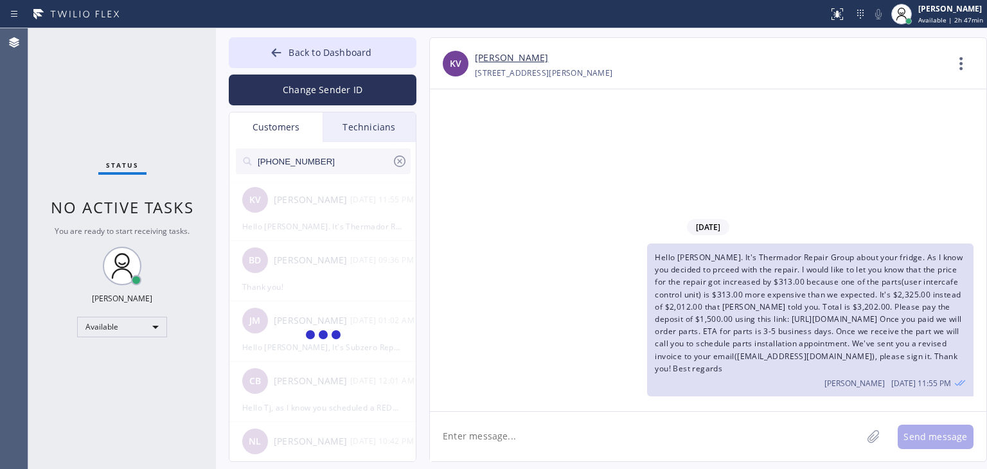
click at [344, 163] on input "(760) 333-8656" at bounding box center [324, 161] width 136 height 26
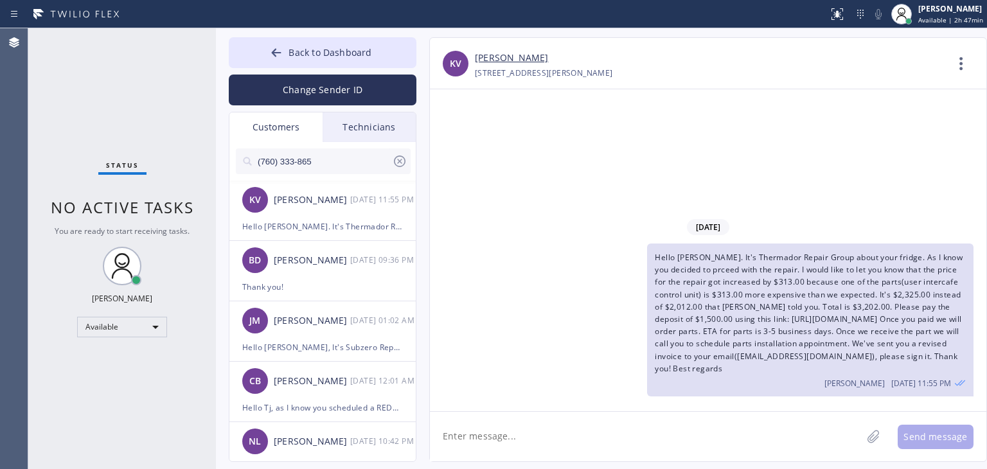
click at [344, 163] on input "(760) 333-865" at bounding box center [324, 161] width 136 height 26
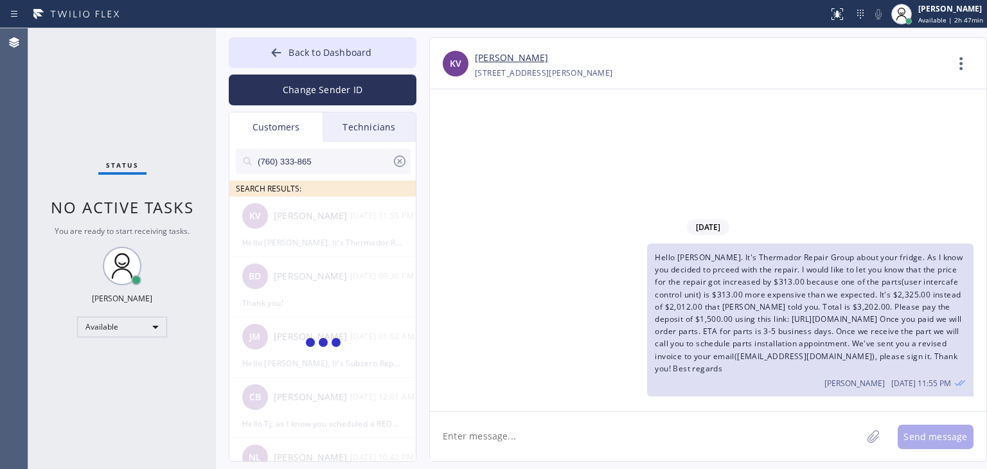
type input "(760) 333-865"
click at [395, 162] on icon at bounding box center [399, 161] width 15 height 15
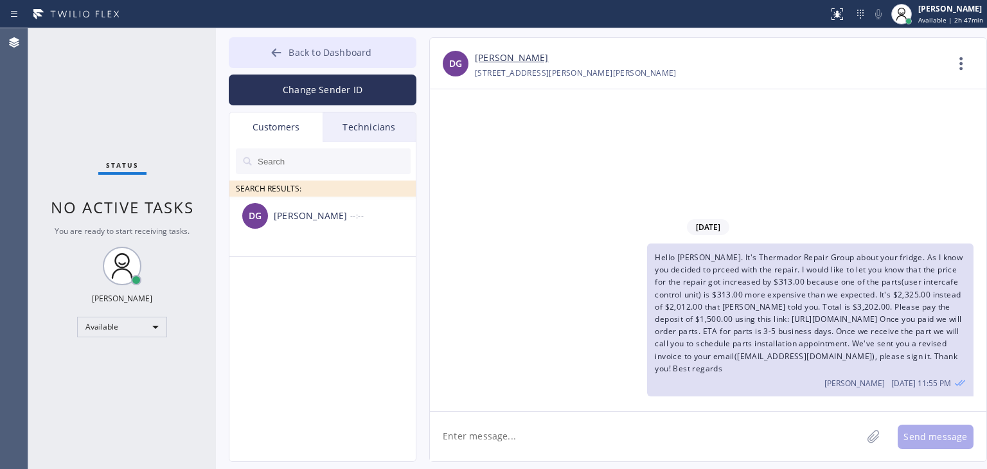
click at [375, 48] on button "Back to Dashboard" at bounding box center [323, 52] width 188 height 31
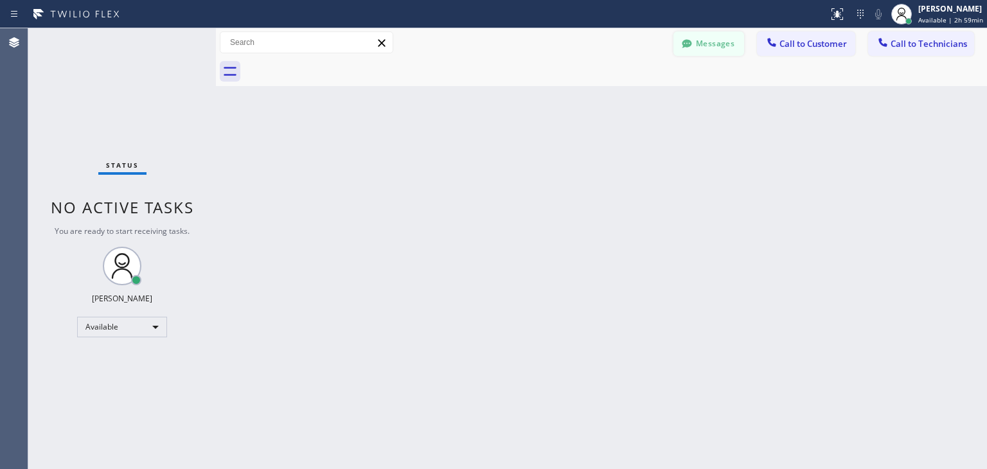
click at [725, 54] on button "Messages" at bounding box center [709, 43] width 71 height 24
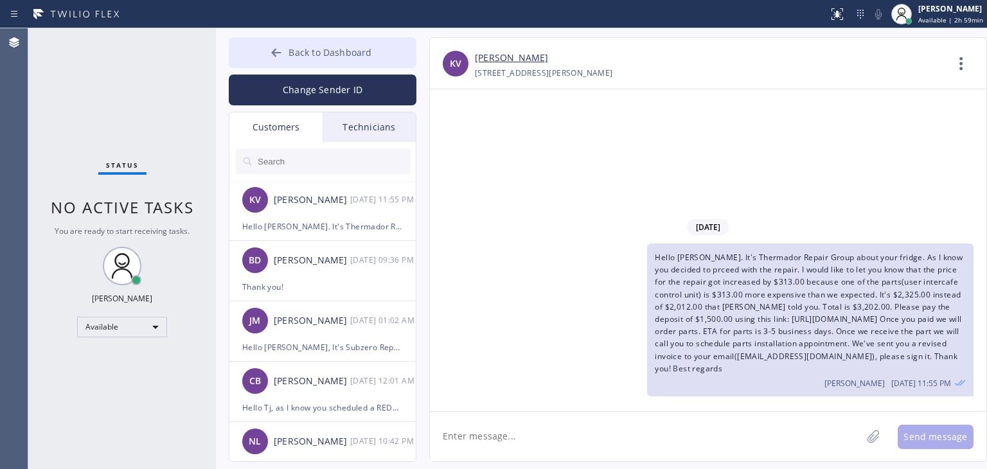
click at [362, 44] on button "Back to Dashboard" at bounding box center [323, 52] width 188 height 31
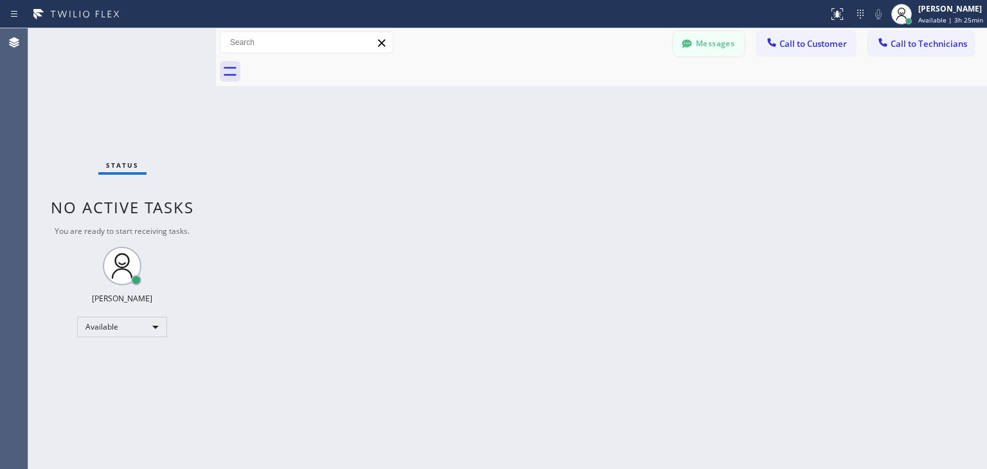
click at [722, 46] on button "Messages" at bounding box center [709, 43] width 71 height 24
